Goal: Task Accomplishment & Management: Complete application form

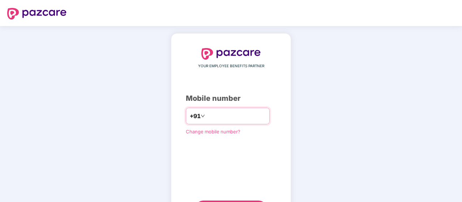
type input "**********"
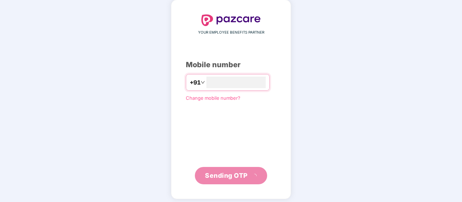
scroll to position [33, 0]
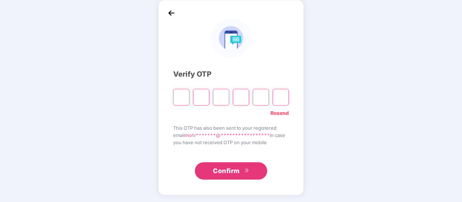
type input "*"
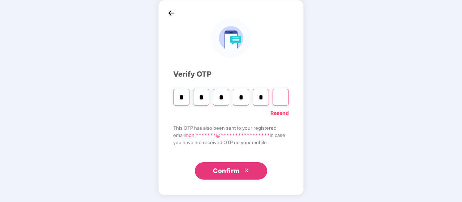
type input "*"
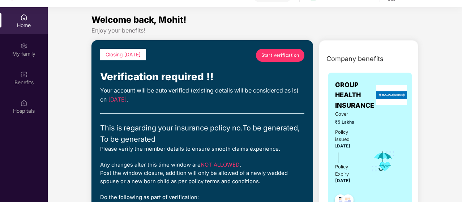
click at [283, 58] on span "Start verification" at bounding box center [281, 55] width 38 height 7
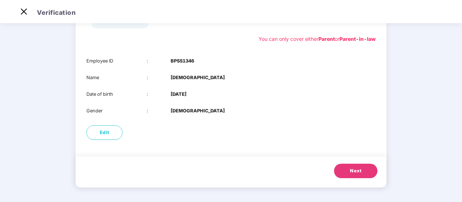
scroll to position [95, 0]
click at [352, 172] on span "Next" at bounding box center [356, 170] width 12 height 7
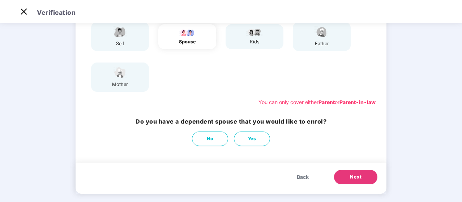
scroll to position [82, 0]
